Goal: Information Seeking & Learning: Learn about a topic

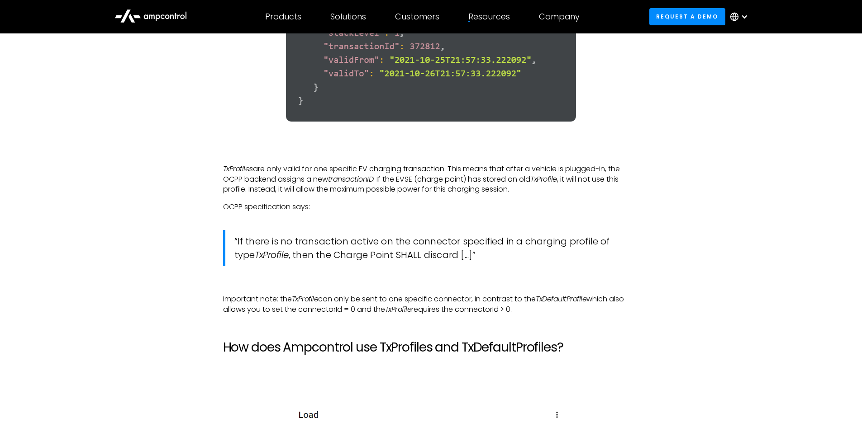
scroll to position [2895, 0]
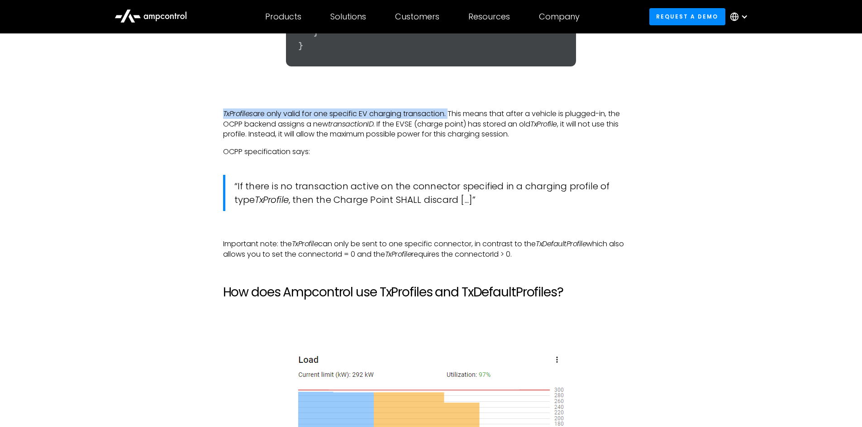
drag, startPoint x: 220, startPoint y: 131, endPoint x: 450, endPoint y: 132, distance: 229.3
copy p "TxProfiles are only valid for one specific EV charging transaction."
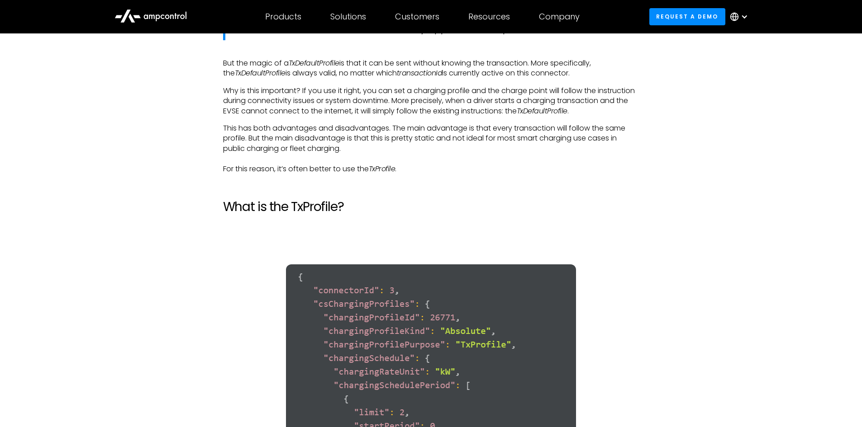
scroll to position [2262, 0]
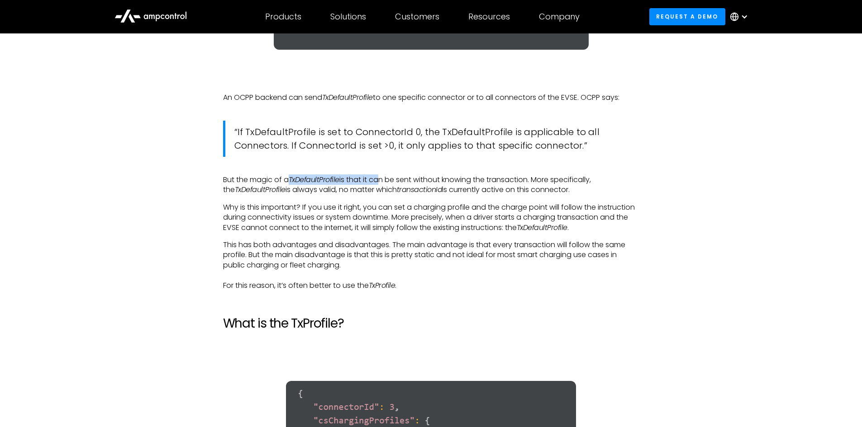
drag, startPoint x: 291, startPoint y: 189, endPoint x: 378, endPoint y: 191, distance: 86.4
click at [378, 191] on p "But the magic of a TxDefaultProfile is that it can be sent without knowing the …" at bounding box center [431, 185] width 416 height 20
click at [348, 192] on p "But the magic of a TxDefaultProfile is that it can be sent without knowing the …" at bounding box center [431, 185] width 416 height 20
drag, startPoint x: 291, startPoint y: 190, endPoint x: 535, endPoint y: 191, distance: 243.4
click at [535, 191] on p "But the magic of a TxDefaultProfile is that it can be sent without knowing the …" at bounding box center [431, 185] width 416 height 20
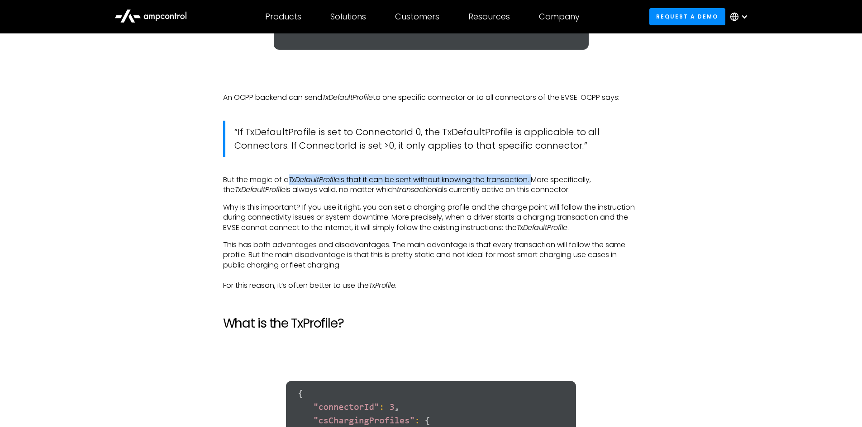
copy p "TxDefaultProfile is that it can be sent without knowing the transaction."
